Goal: Information Seeking & Learning: Learn about a topic

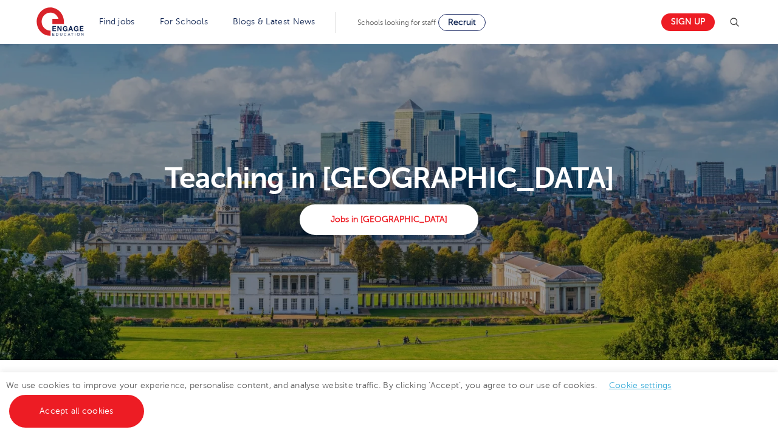
click at [109, 21] on link "Find jobs" at bounding box center [117, 21] width 36 height 9
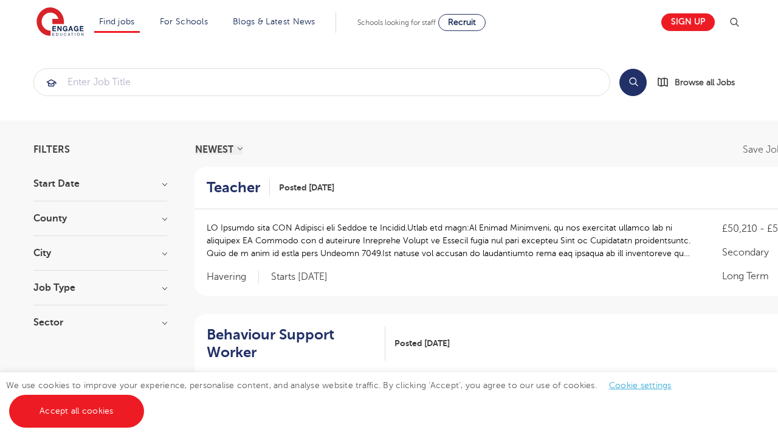
click at [0, 0] on link "Support staff roles" at bounding box center [0, 0] width 0 height 0
click at [0, 0] on link "Secondary school roles" at bounding box center [0, 0] width 0 height 0
click at [0, 0] on link "Teaching jobs in [GEOGRAPHIC_DATA]" at bounding box center [0, 0] width 0 height 0
click at [0, 0] on link "Secondary school roles" at bounding box center [0, 0] width 0 height 0
click at [0, 0] on link "Support staff roles" at bounding box center [0, 0] width 0 height 0
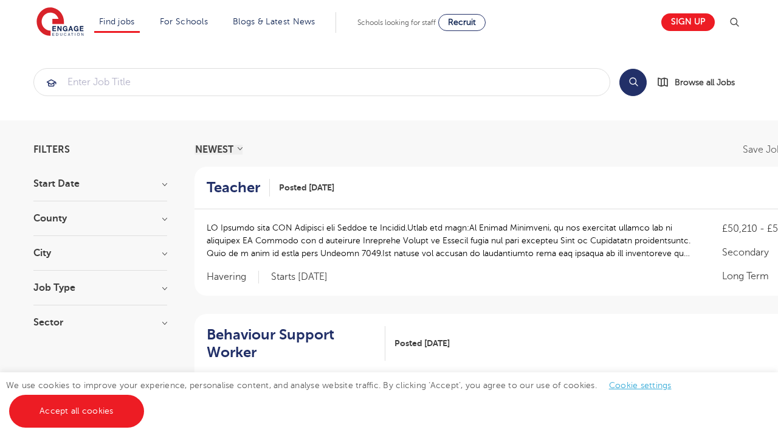
click at [0, 0] on link "Benefits of working with us" at bounding box center [0, 0] width 0 height 0
click at [0, 0] on h3 "Why us?" at bounding box center [0, 0] width 0 height 0
click at [0, 0] on link "Benefits of working with us" at bounding box center [0, 0] width 0 height 0
click at [89, 84] on input "search" at bounding box center [322, 82] width 576 height 27
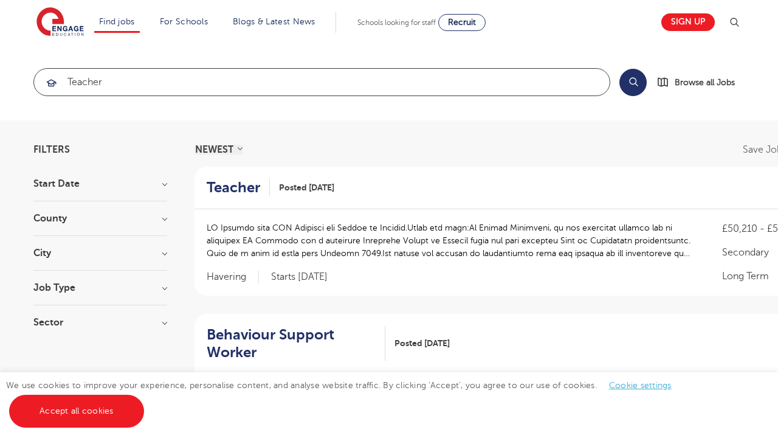
type input "teacher"
click button "Submit" at bounding box center [0, 0] width 0 height 0
